Goal: Contribute content: Contribute content

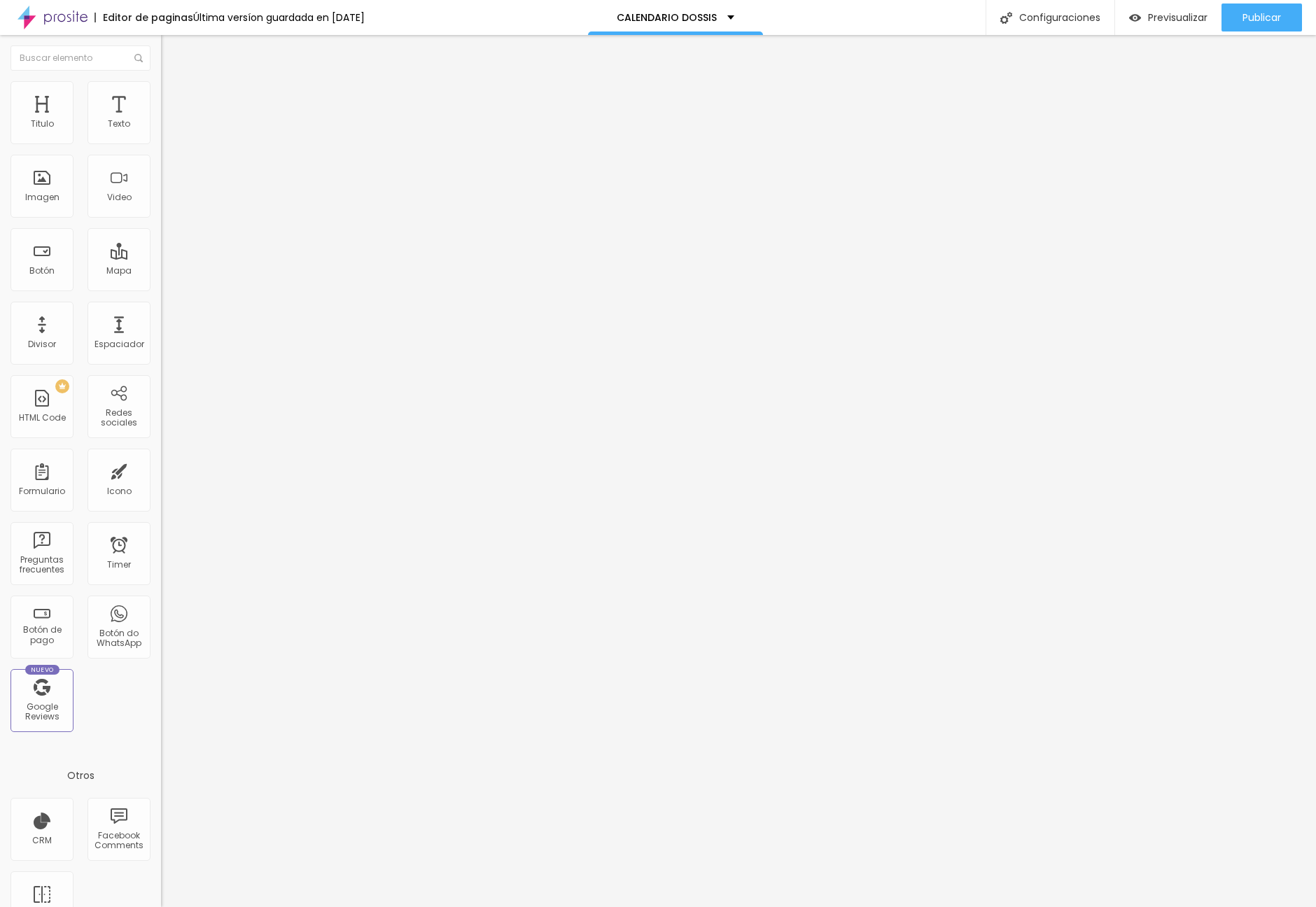
click at [161, 120] on span "Cambiar image" at bounding box center [199, 114] width 79 height 12
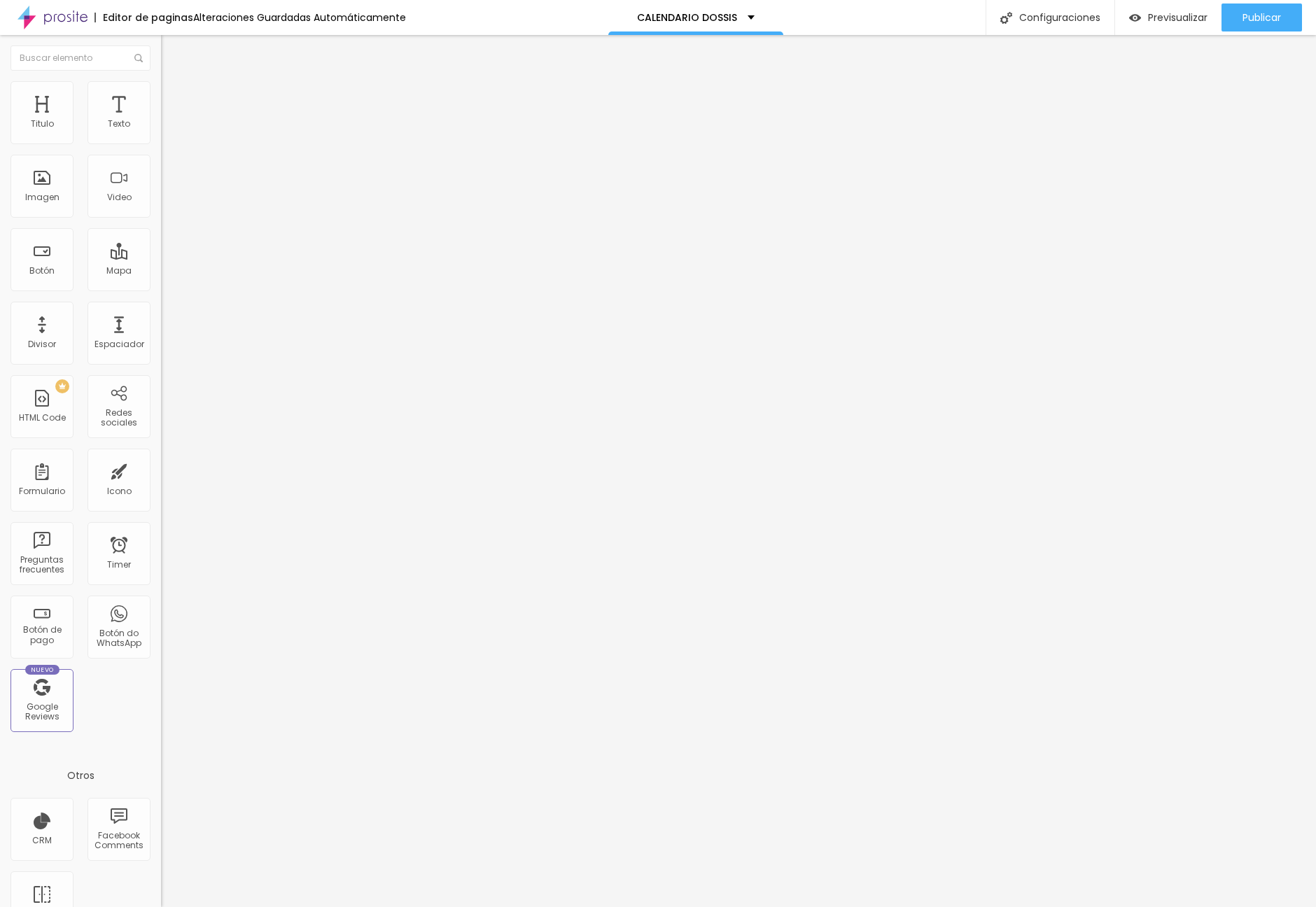
click at [161, 120] on span "Cambiar image" at bounding box center [199, 114] width 79 height 12
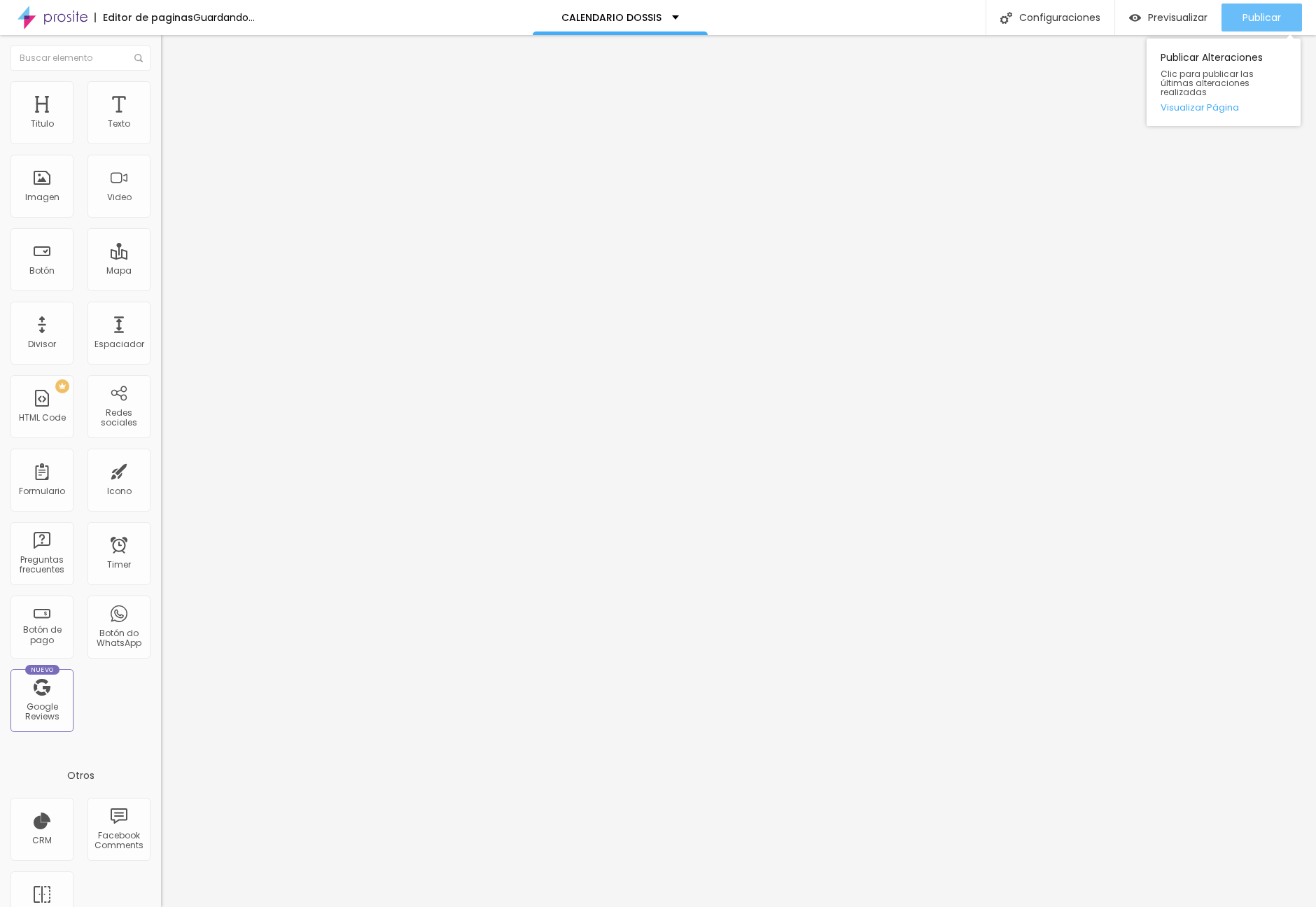
click at [1262, 17] on span "Publicar" at bounding box center [1262, 17] width 39 height 11
click at [1248, 14] on span "Publicar" at bounding box center [1262, 17] width 39 height 11
